Goal: Task Accomplishment & Management: Manage account settings

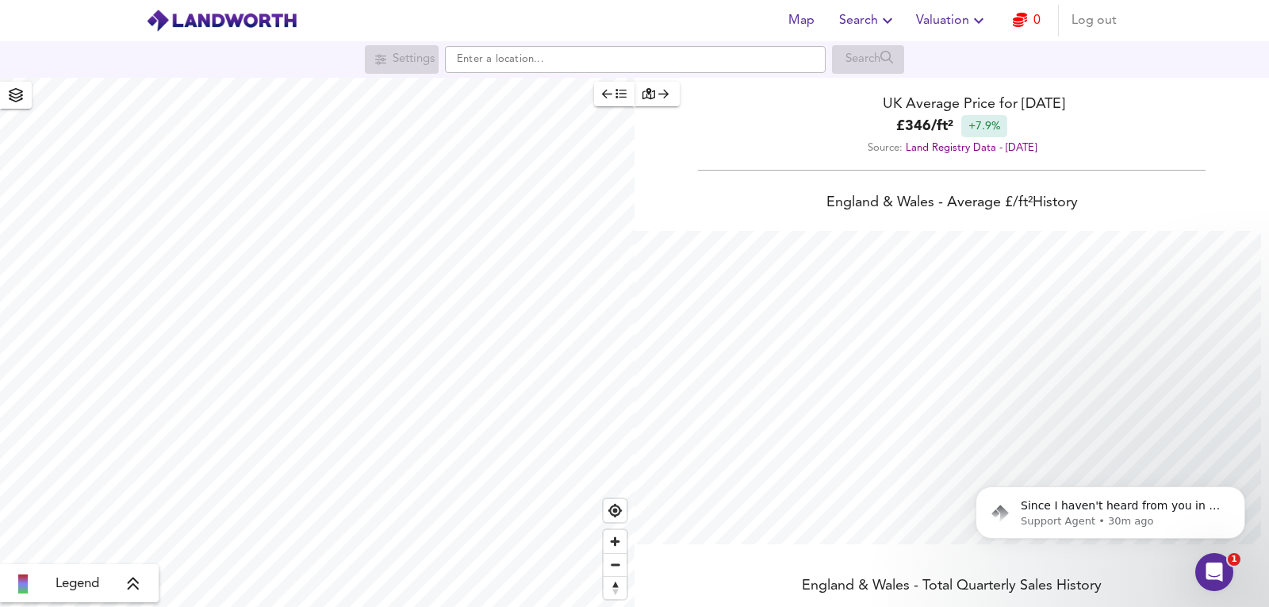
scroll to position [53, 0]
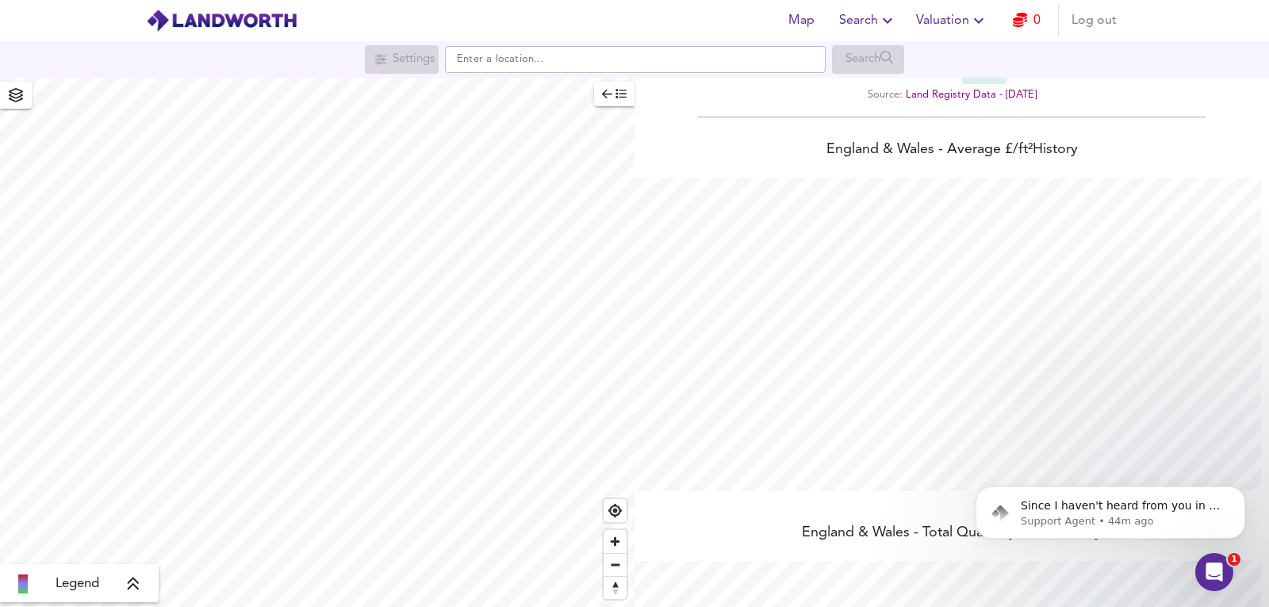
click at [1026, 21] on icon "button" at bounding box center [1020, 20] width 14 height 14
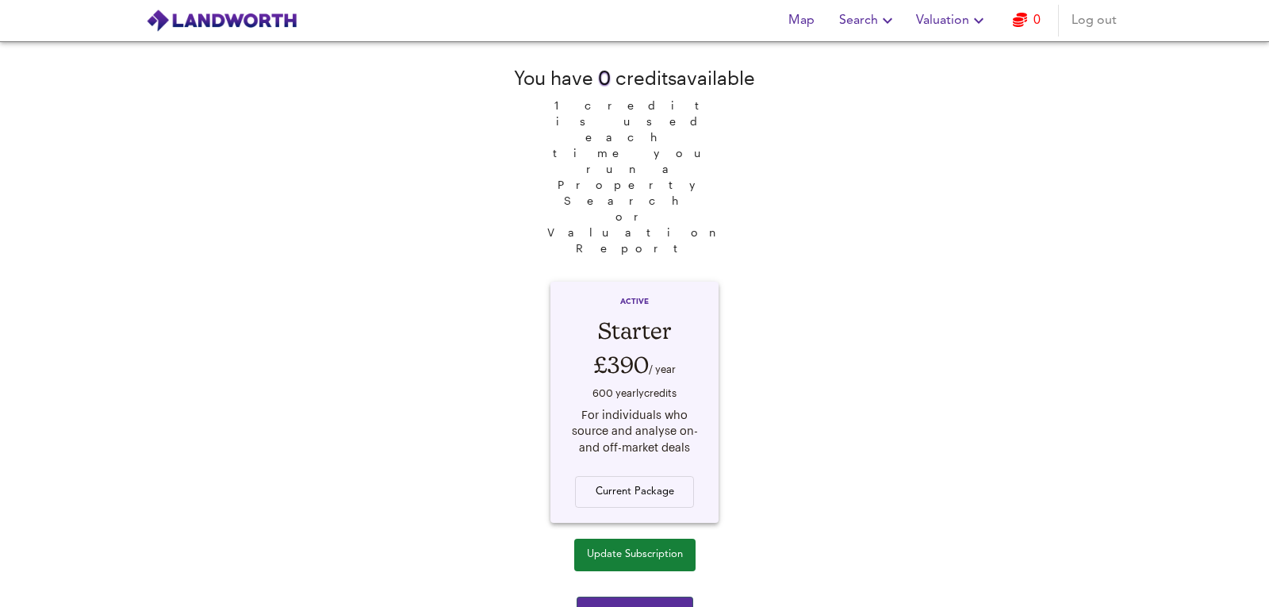
click at [1049, 270] on div "You have 0 credit s available 1 credit is used each time you run a Property Sea…" at bounding box center [634, 324] width 1269 height 566
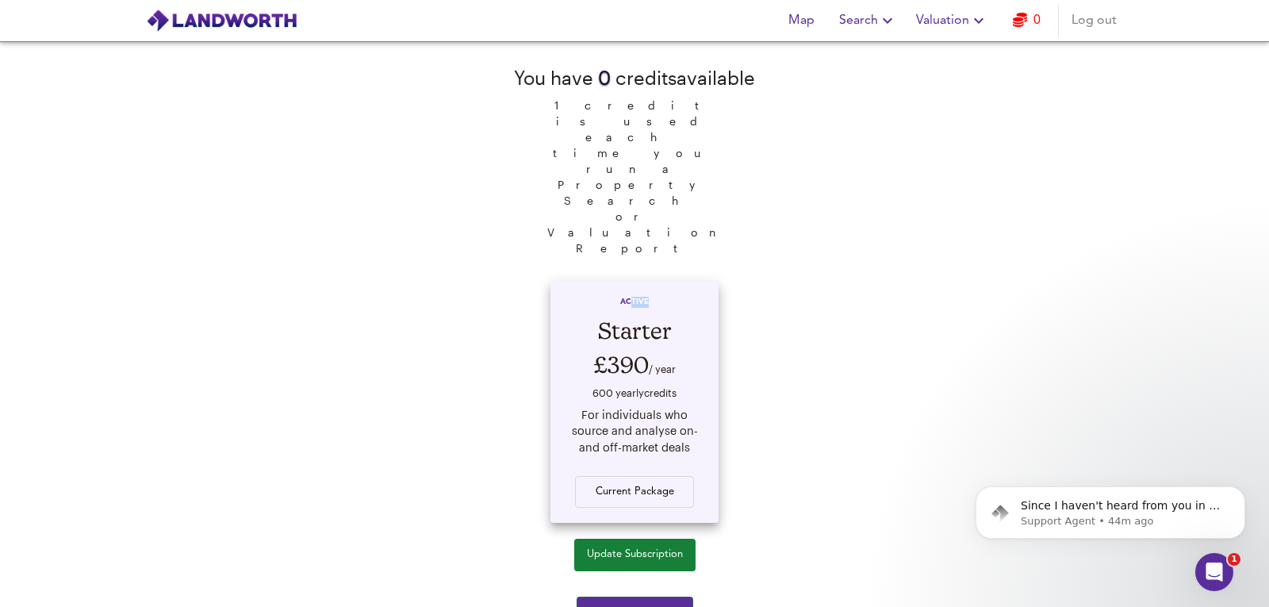
drag, startPoint x: 630, startPoint y: 174, endPoint x: 695, endPoint y: 178, distance: 65.2
click at [695, 282] on div "ACTIVE Starter £390 / year 600 yearly credit s For individuals who source and a…" at bounding box center [634, 402] width 168 height 241
click at [695, 297] on div "ACTIVE" at bounding box center [635, 305] width 138 height 17
click at [622, 539] on button "Update Subscription" at bounding box center [634, 555] width 121 height 33
